Goal: Check status

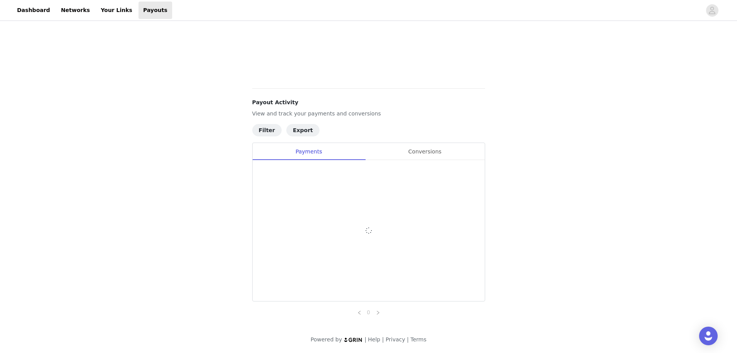
scroll to position [223, 0]
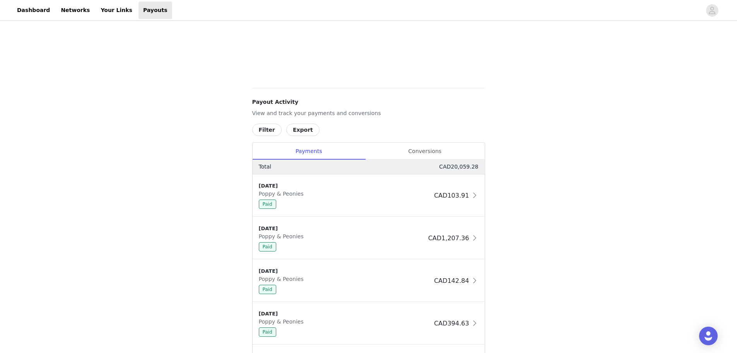
click at [266, 126] on button "Filter" at bounding box center [266, 129] width 29 height 12
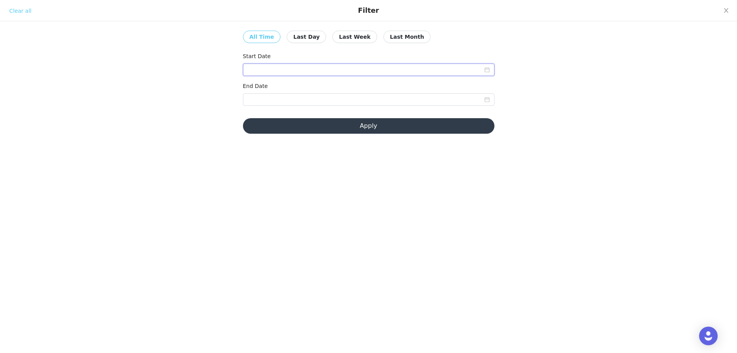
click at [270, 65] on input at bounding box center [369, 69] width 252 height 12
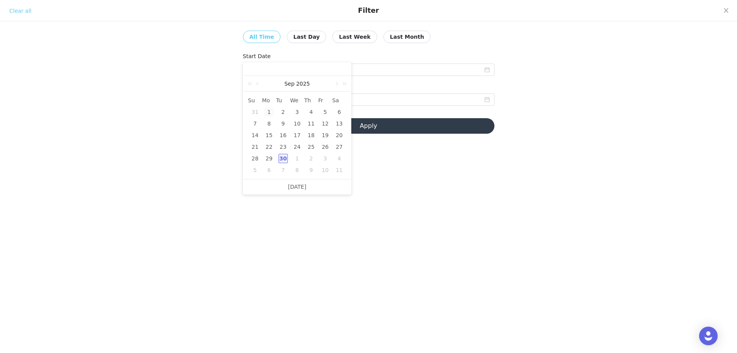
click at [268, 111] on div "1" at bounding box center [268, 111] width 9 height 9
type input "[DATE]"
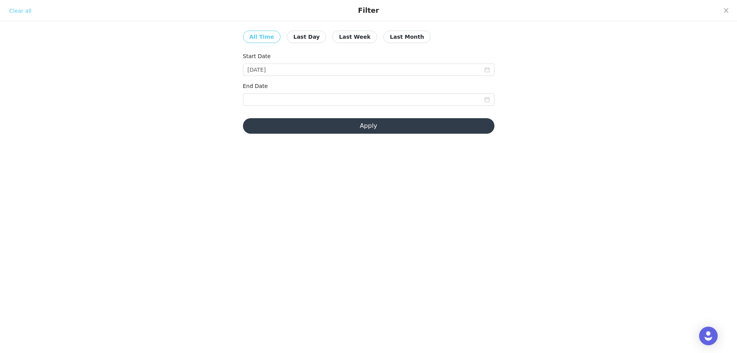
click at [210, 94] on div "Clear all All Time Last Day Last Week Last Month Start Date [DATE] End Date App…" at bounding box center [368, 71] width 737 height 143
click at [267, 103] on input at bounding box center [369, 99] width 252 height 12
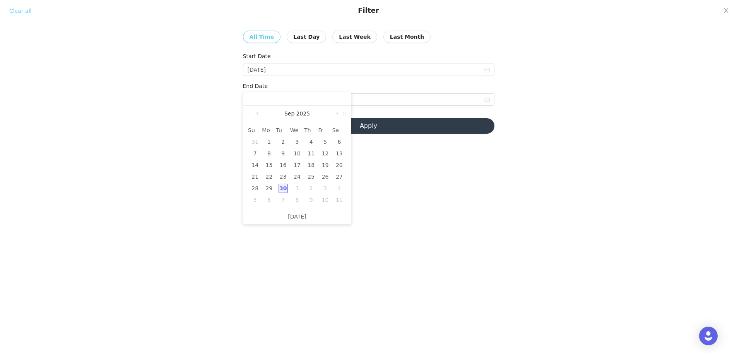
click at [285, 189] on div "30" at bounding box center [283, 187] width 9 height 9
type input "[DATE]"
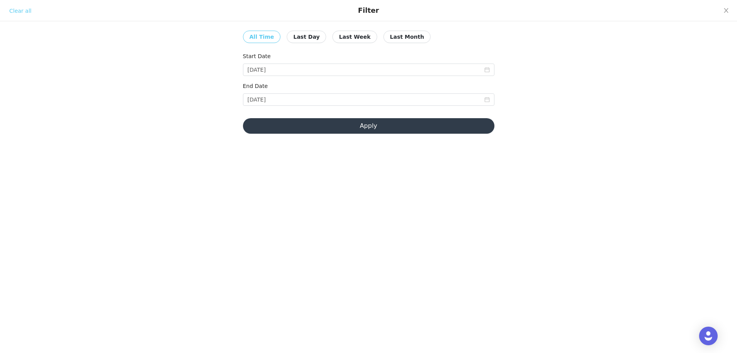
click at [409, 130] on button "Apply" at bounding box center [369, 125] width 252 height 15
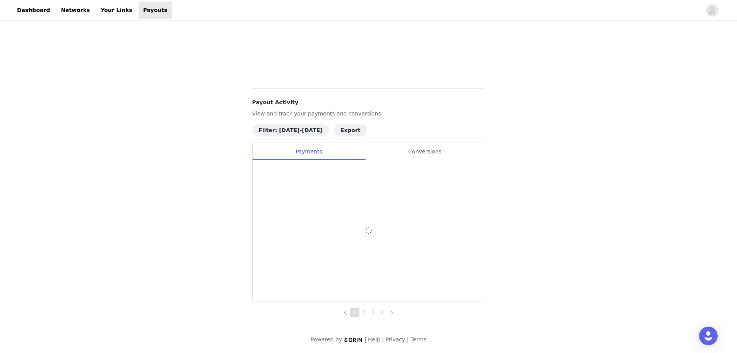
scroll to position [182, 0]
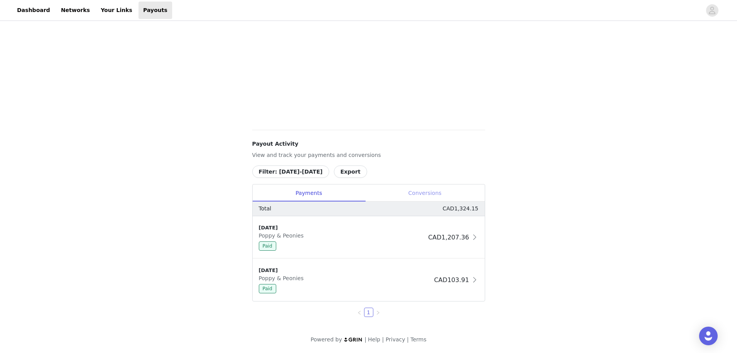
click at [429, 193] on div "Conversions" at bounding box center [425, 192] width 120 height 17
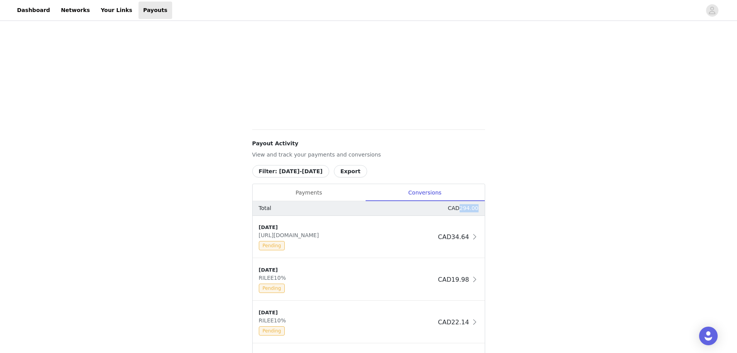
drag, startPoint x: 478, startPoint y: 208, endPoint x: 462, endPoint y: 207, distance: 15.9
click at [462, 207] on p "CAD294.00" at bounding box center [463, 208] width 31 height 8
copy p "294.00"
